Goal: Transaction & Acquisition: Download file/media

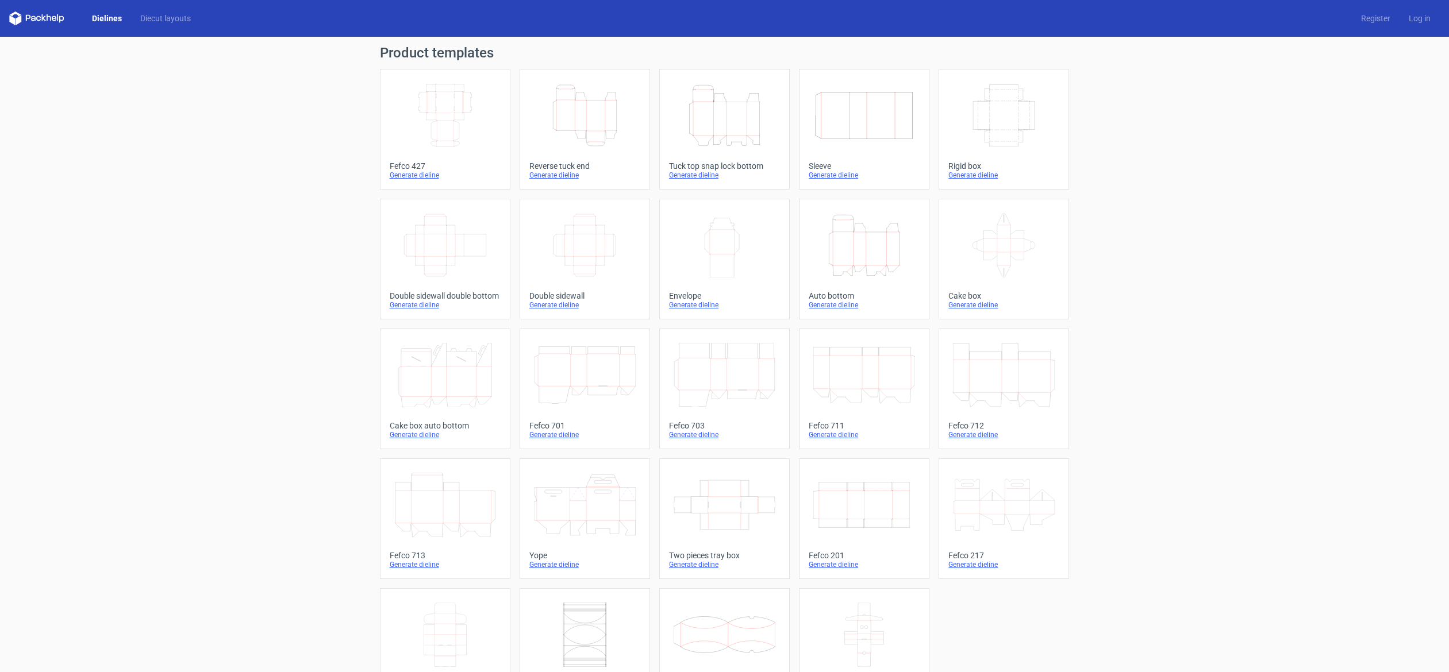
click at [705, 120] on icon "Height Depth Width" at bounding box center [724, 115] width 102 height 64
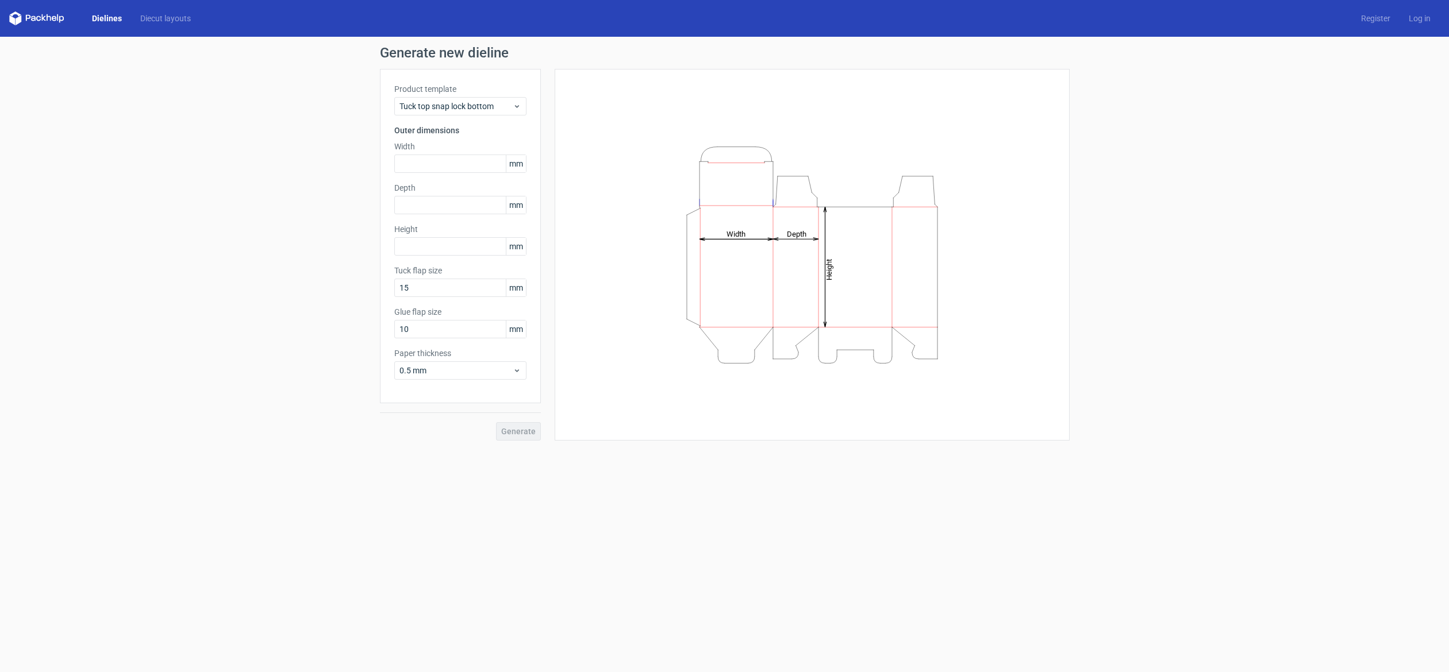
click at [429, 174] on div "Product template Tuck top snap lock bottom Outer dimensions Width mm Depth mm H…" at bounding box center [460, 236] width 161 height 334
click at [423, 165] on input "text" at bounding box center [460, 164] width 132 height 18
type input "155"
click at [419, 211] on input "text" at bounding box center [460, 205] width 132 height 18
type input "215"
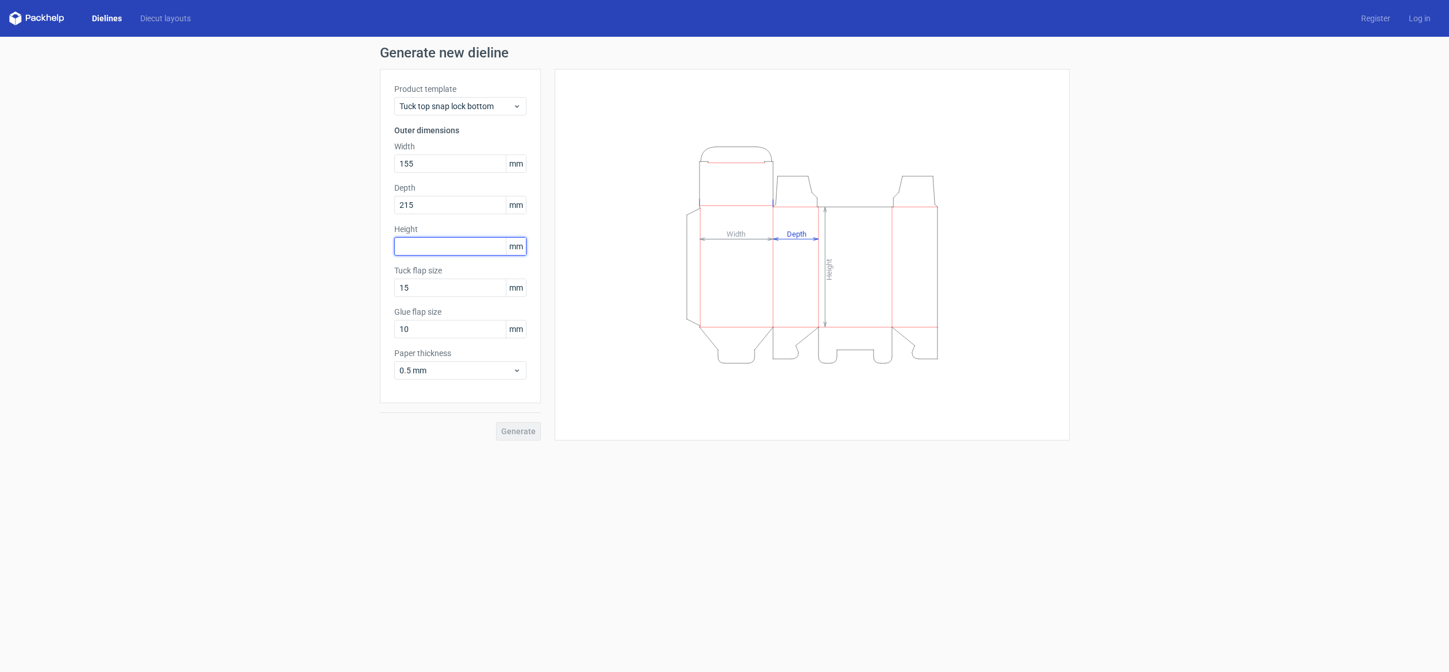
click at [434, 251] on input "text" at bounding box center [460, 246] width 132 height 18
type input "200"
drag, startPoint x: 436, startPoint y: 328, endPoint x: 364, endPoint y: 334, distance: 71.5
click at [364, 334] on div "Generate new dieline Product template Tuck top snap lock bottom Outer dimension…" at bounding box center [724, 243] width 1449 height 413
drag, startPoint x: 441, startPoint y: 329, endPoint x: 391, endPoint y: 333, distance: 50.1
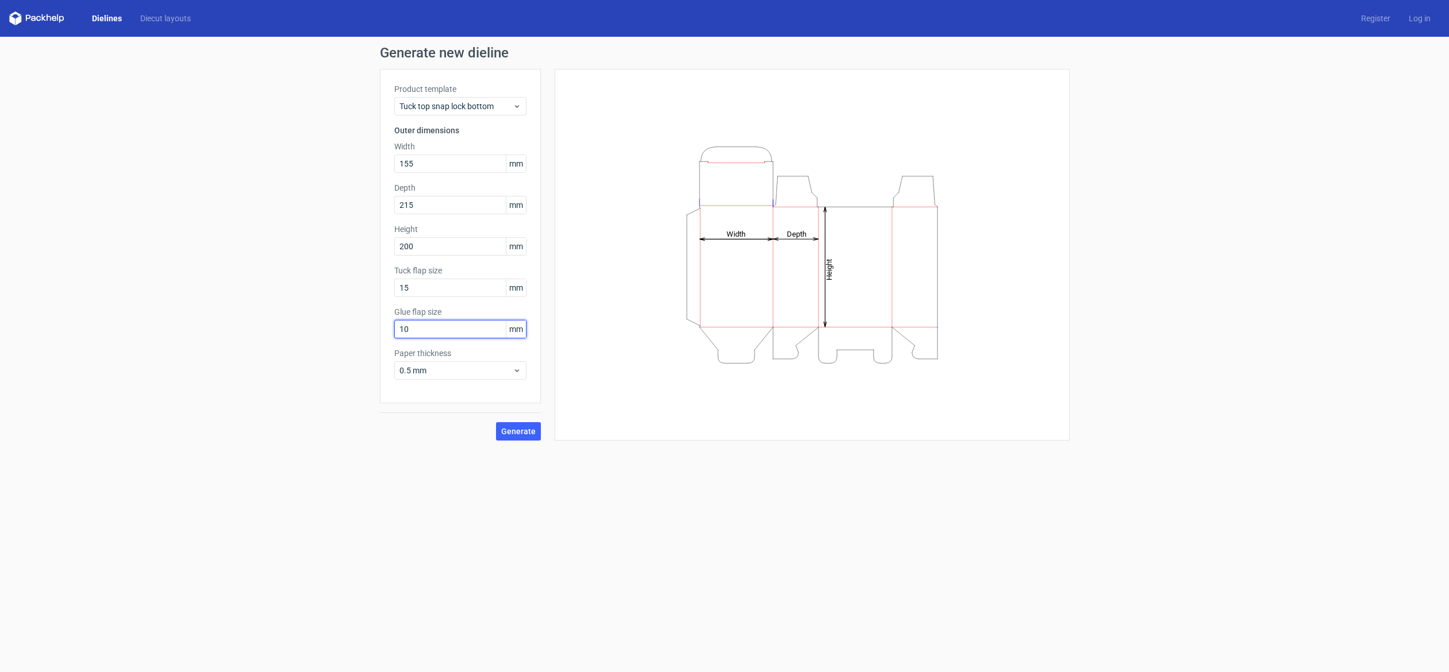
click at [391, 333] on div "Product template Tuck top snap lock bottom Outer dimensions Width 155 mm Depth …" at bounding box center [460, 236] width 161 height 334
type input "15"
click at [514, 421] on div "Generate" at bounding box center [460, 421] width 161 height 37
click at [515, 434] on span "Generate" at bounding box center [518, 432] width 34 height 8
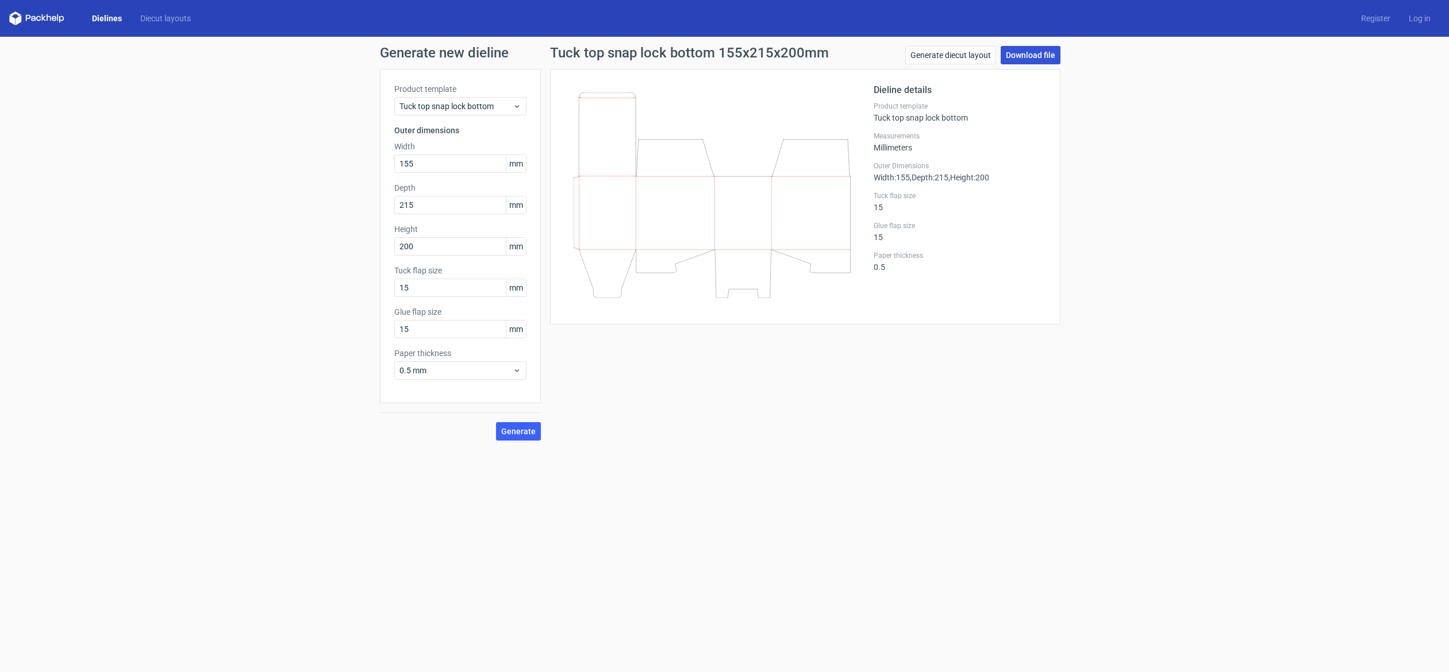
click at [1036, 61] on link "Download file" at bounding box center [1030, 55] width 60 height 18
click at [340, 179] on div "Generate new dieline Product template Tuck top snap lock bottom Outer dimension…" at bounding box center [724, 243] width 1449 height 413
drag, startPoint x: 463, startPoint y: 166, endPoint x: 361, endPoint y: 159, distance: 102.0
click at [361, 159] on div "Generate new dieline Product template Tuck top snap lock bottom Outer dimension…" at bounding box center [724, 243] width 1449 height 413
type input "215"
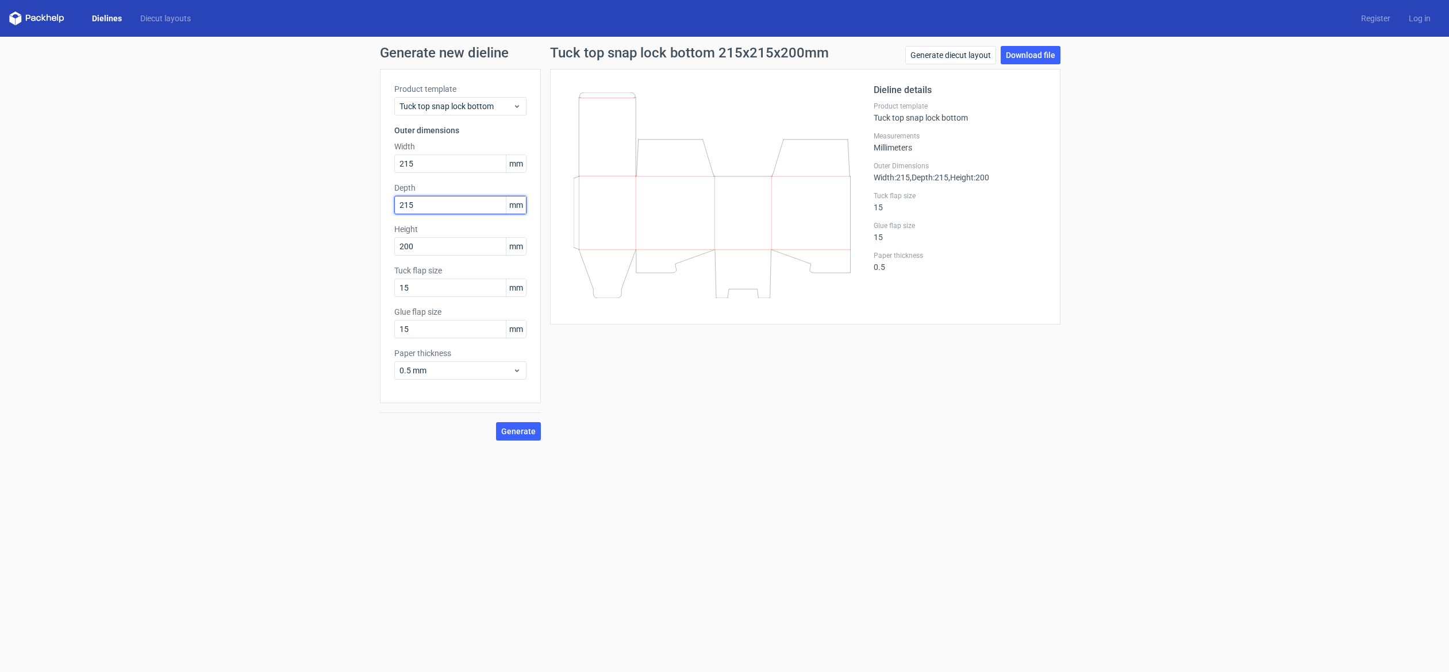
click at [369, 215] on div "Generate new dieline Product template Tuck top snap lock bottom Outer dimension…" at bounding box center [724, 243] width 1449 height 413
drag, startPoint x: 420, startPoint y: 199, endPoint x: 388, endPoint y: 204, distance: 31.9
click at [388, 204] on div "Product template Tuck top snap lock bottom Outer dimensions Width 215 mm Depth …" at bounding box center [460, 236] width 161 height 334
drag, startPoint x: 418, startPoint y: 199, endPoint x: 369, endPoint y: 206, distance: 49.3
click at [369, 206] on div "Generate new dieline Product template Tuck top snap lock bottom Outer dimension…" at bounding box center [724, 243] width 1449 height 413
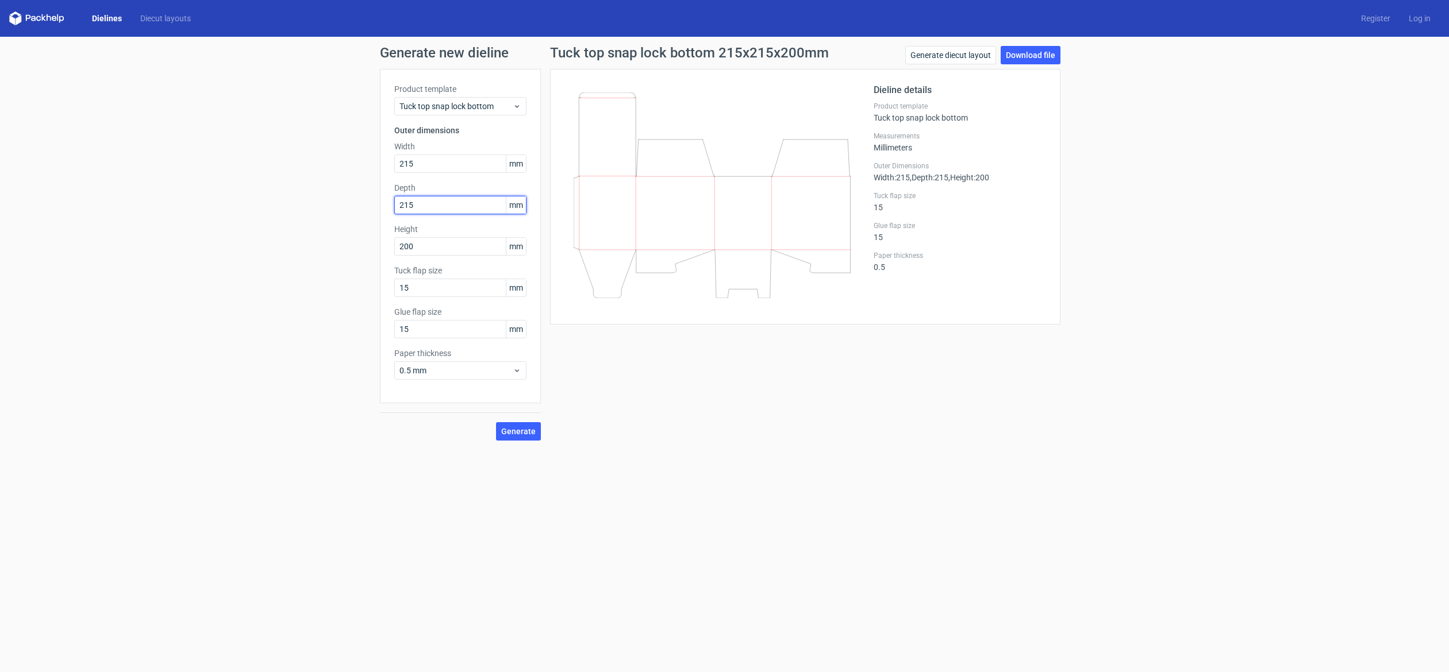
drag, startPoint x: 429, startPoint y: 203, endPoint x: 387, endPoint y: 207, distance: 41.6
click at [387, 207] on div "Product template Tuck top snap lock bottom Outer dimensions Width 215 mm Depth …" at bounding box center [460, 236] width 161 height 334
type input "155"
click at [537, 426] on button "Generate" at bounding box center [518, 431] width 45 height 18
click at [1052, 56] on link "Download file" at bounding box center [1030, 55] width 60 height 18
